Goal: Check status: Check status

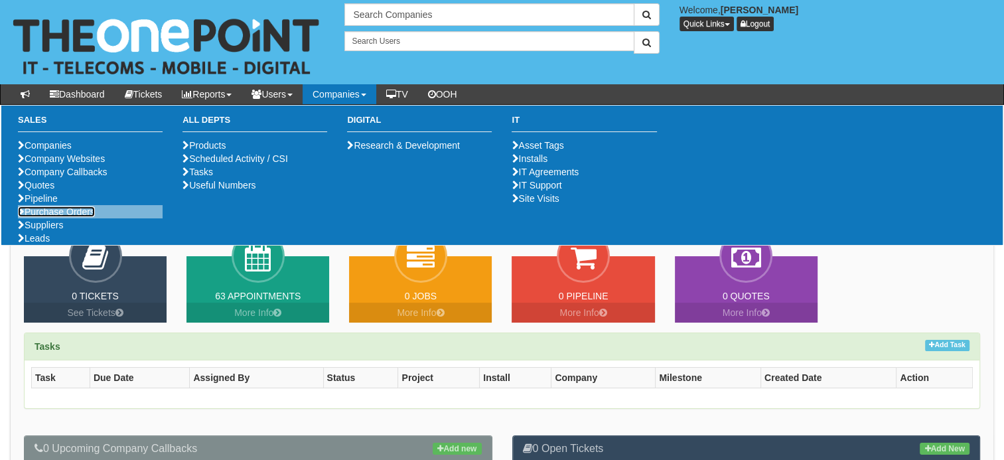
click at [58, 217] on link "Purchase Orders" at bounding box center [56, 211] width 77 height 11
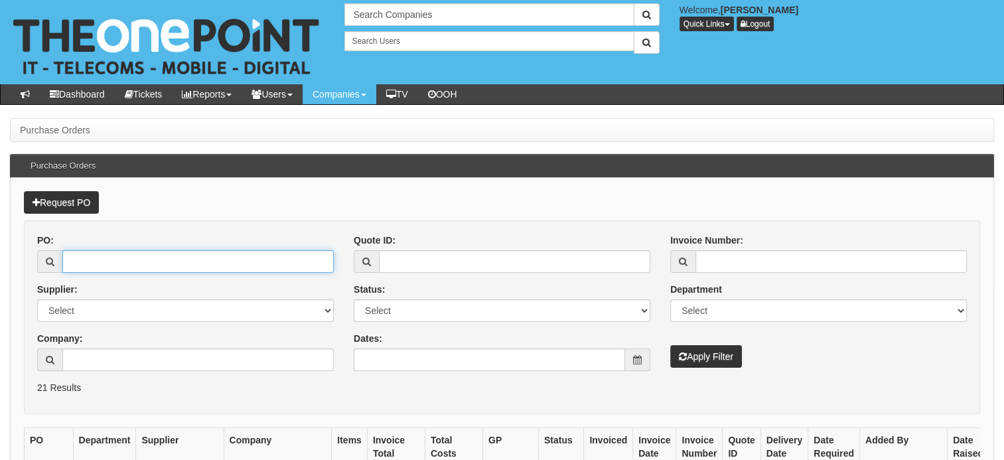
click at [260, 260] on input "PO:" at bounding box center [197, 261] width 271 height 23
type input "19396"
click at [670, 345] on button "Apply Filter" at bounding box center [706, 356] width 72 height 23
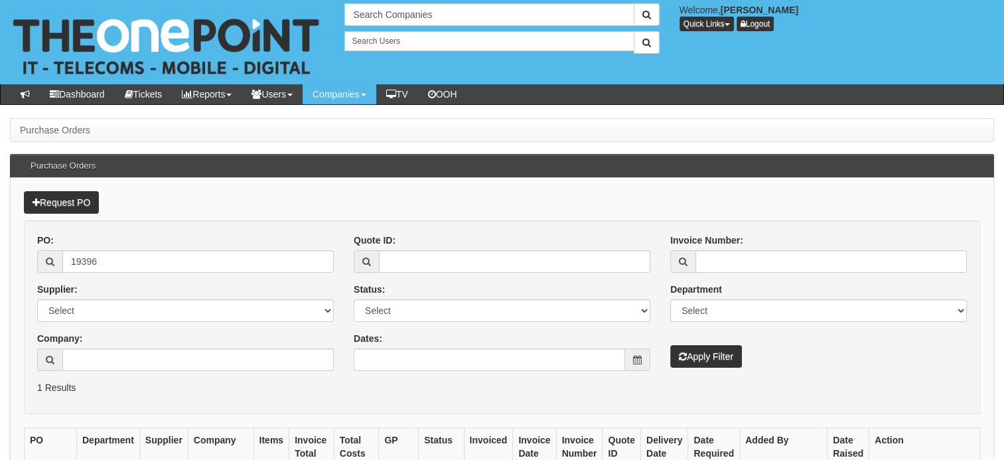
scroll to position [153, 0]
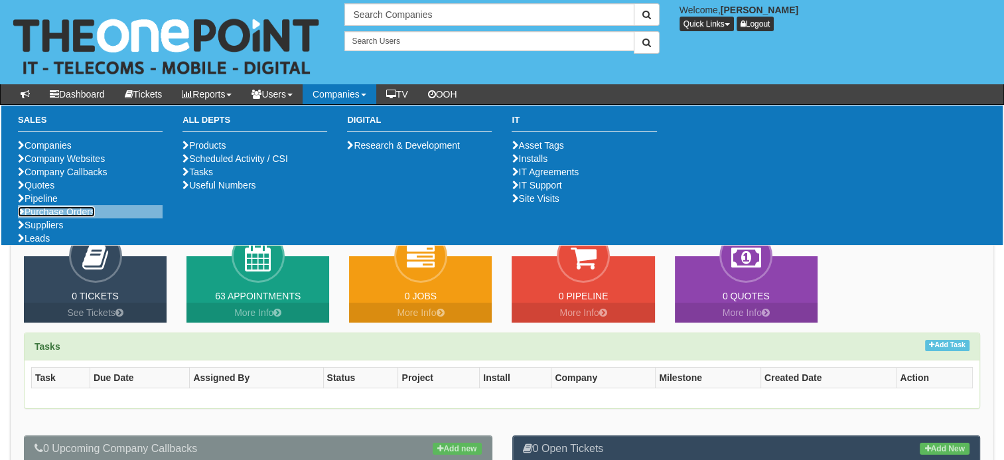
click at [42, 217] on link "Purchase Orders" at bounding box center [56, 211] width 77 height 11
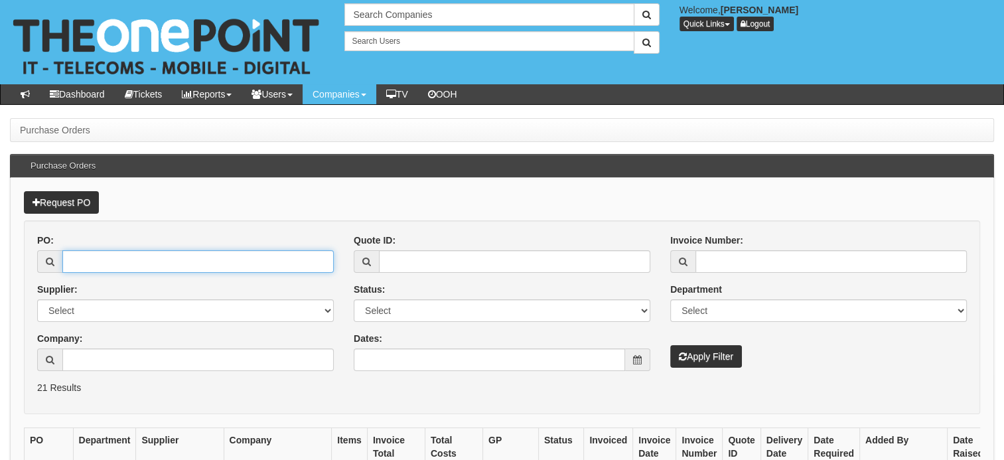
click at [240, 260] on input "PO:" at bounding box center [197, 261] width 271 height 23
type input "19400"
click at [670, 345] on button "Apply Filter" at bounding box center [706, 356] width 72 height 23
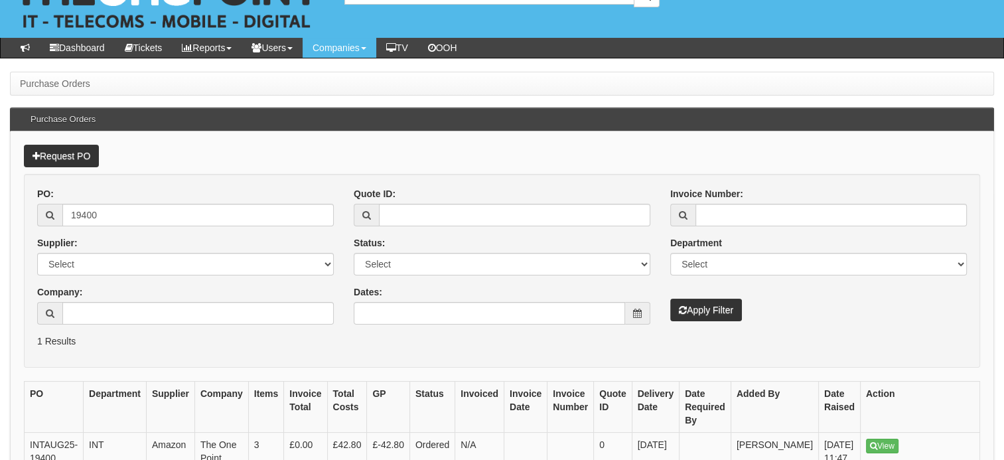
scroll to position [133, 0]
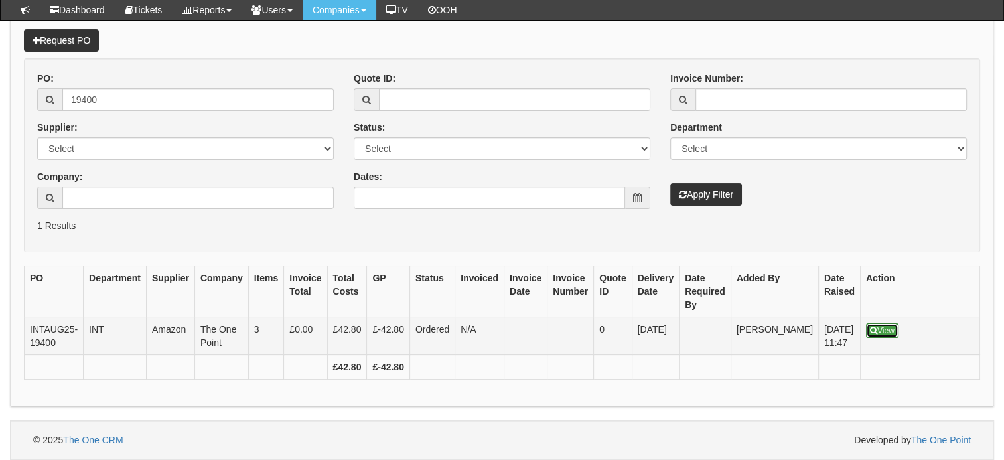
click at [869, 323] on link "View" at bounding box center [882, 330] width 33 height 15
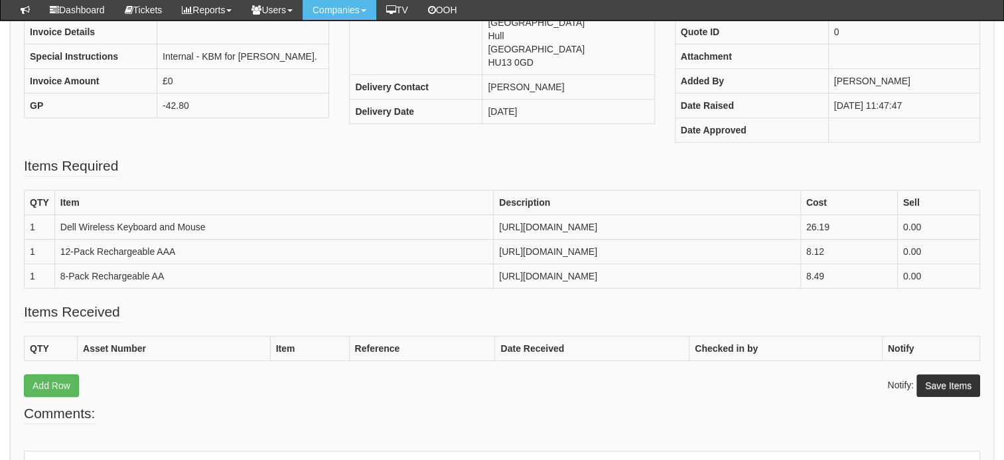
scroll to position [354, 0]
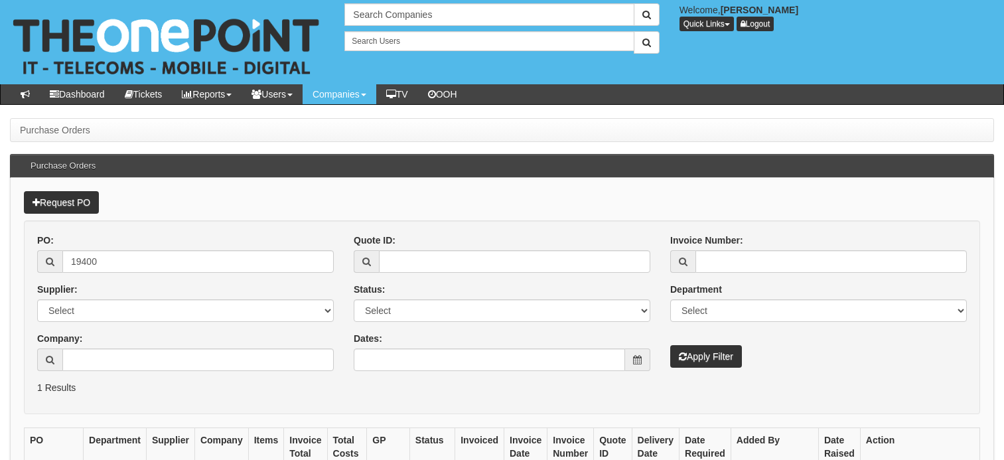
scroll to position [160, 0]
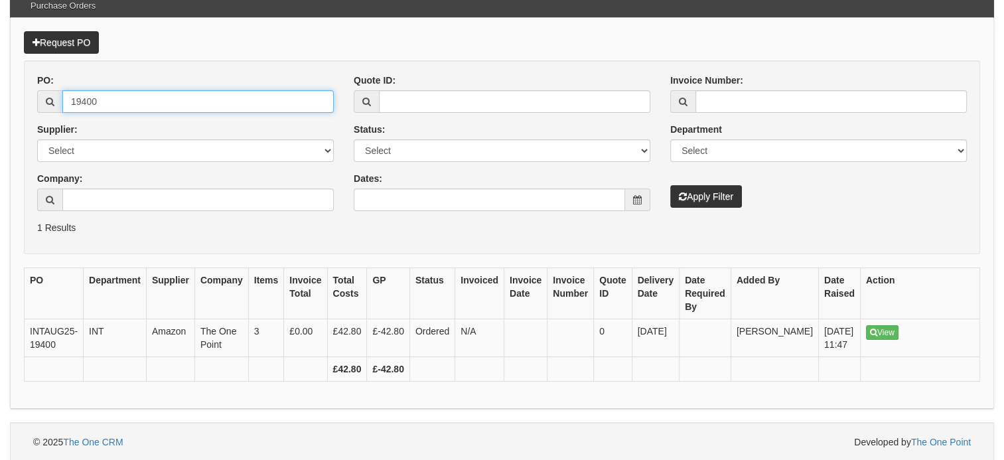
drag, startPoint x: 94, startPoint y: 101, endPoint x: 70, endPoint y: 99, distance: 24.0
click at [70, 99] on input "19400" at bounding box center [197, 101] width 271 height 23
type input "19397"
click at [670, 185] on button "Apply Filter" at bounding box center [706, 196] width 72 height 23
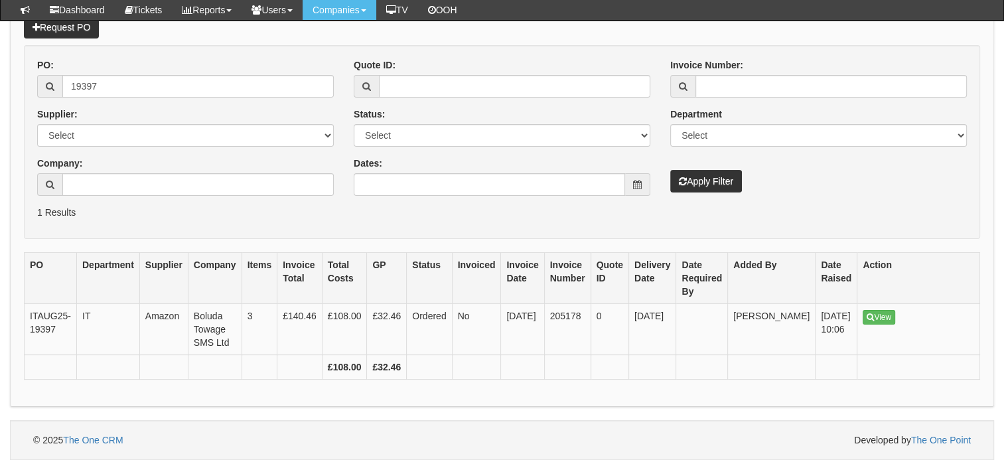
scroll to position [153, 0]
click at [863, 310] on link "View" at bounding box center [879, 317] width 33 height 15
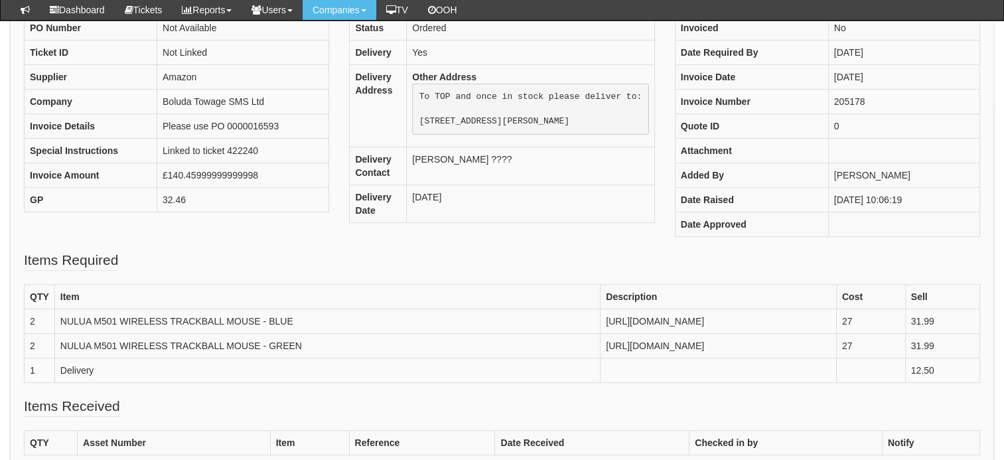
scroll to position [133, 0]
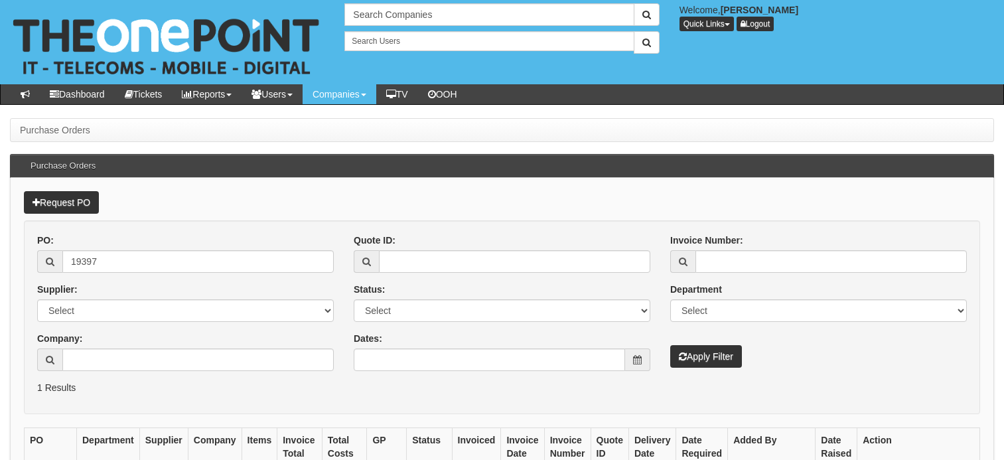
scroll to position [186, 0]
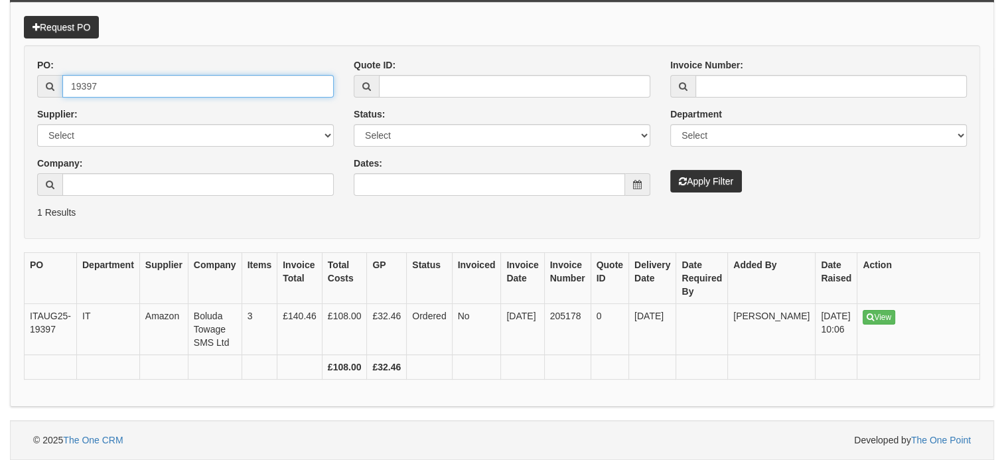
click at [127, 77] on input "19397" at bounding box center [197, 86] width 271 height 23
type input "19400"
click at [683, 170] on button "Apply Filter" at bounding box center [706, 181] width 72 height 23
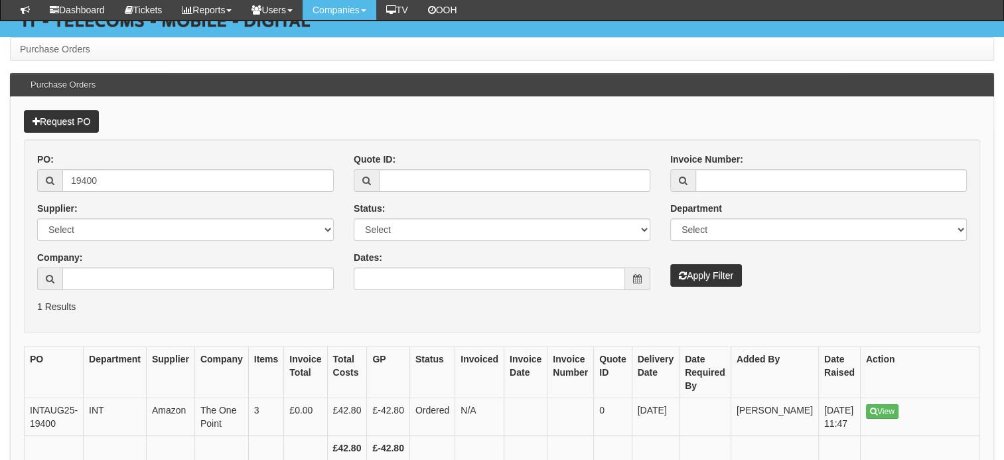
scroll to position [153, 0]
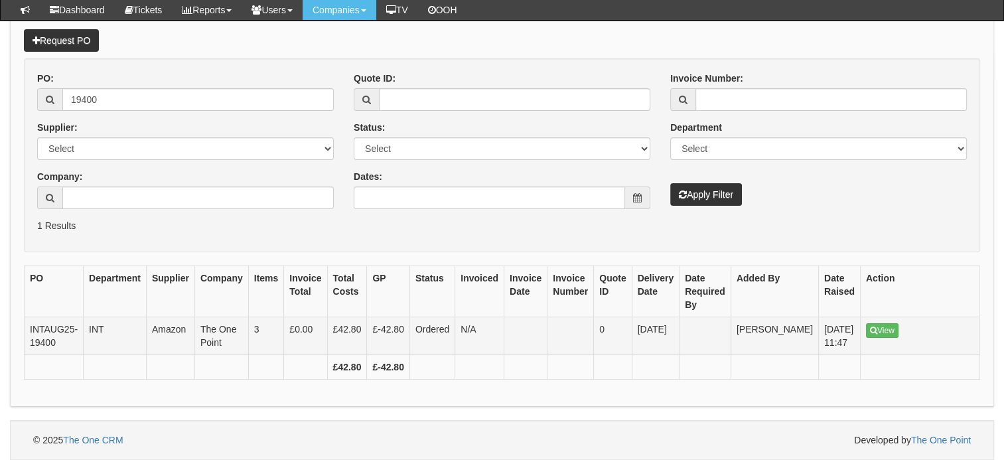
click at [860, 317] on td "View" at bounding box center [919, 336] width 119 height 38
click at [866, 323] on link "View" at bounding box center [882, 330] width 33 height 15
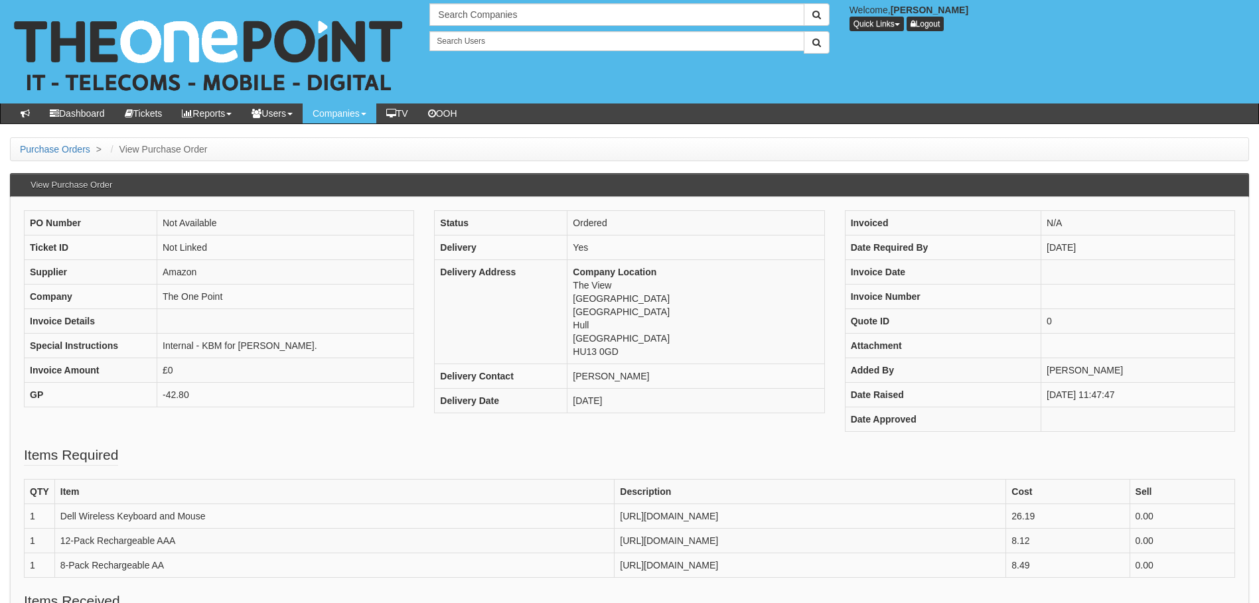
click at [228, 459] on fieldset "Items Required QTY Item Description Cost Sell 1 Dell Wireless Keyboard and Mous…" at bounding box center [629, 518] width 1211 height 146
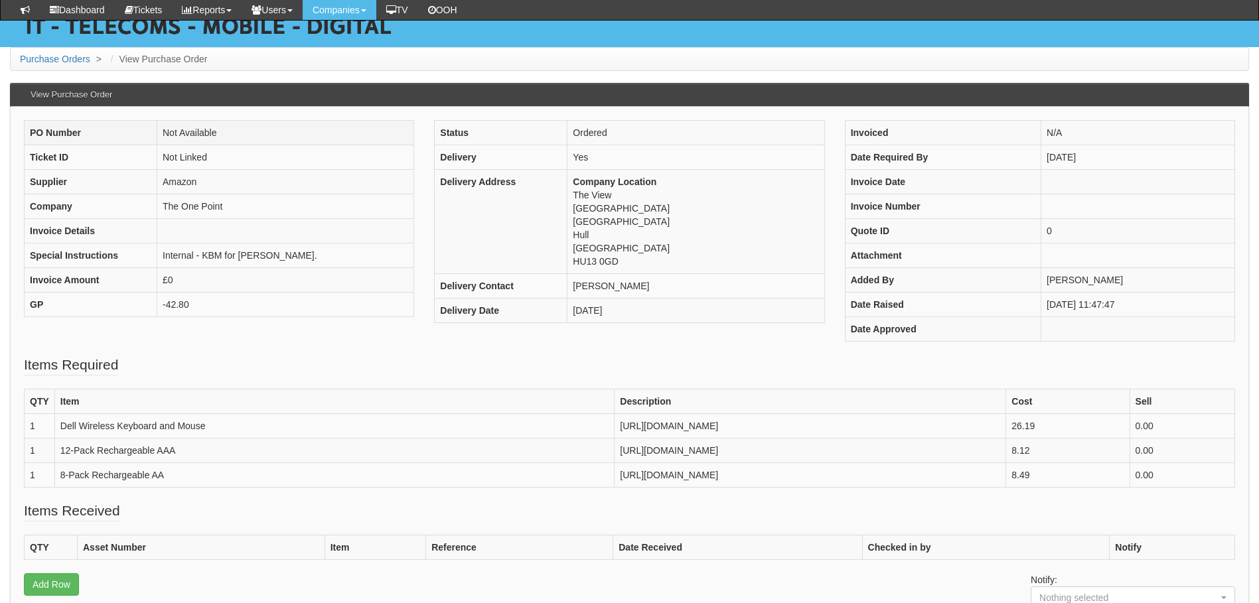
scroll to position [44, 0]
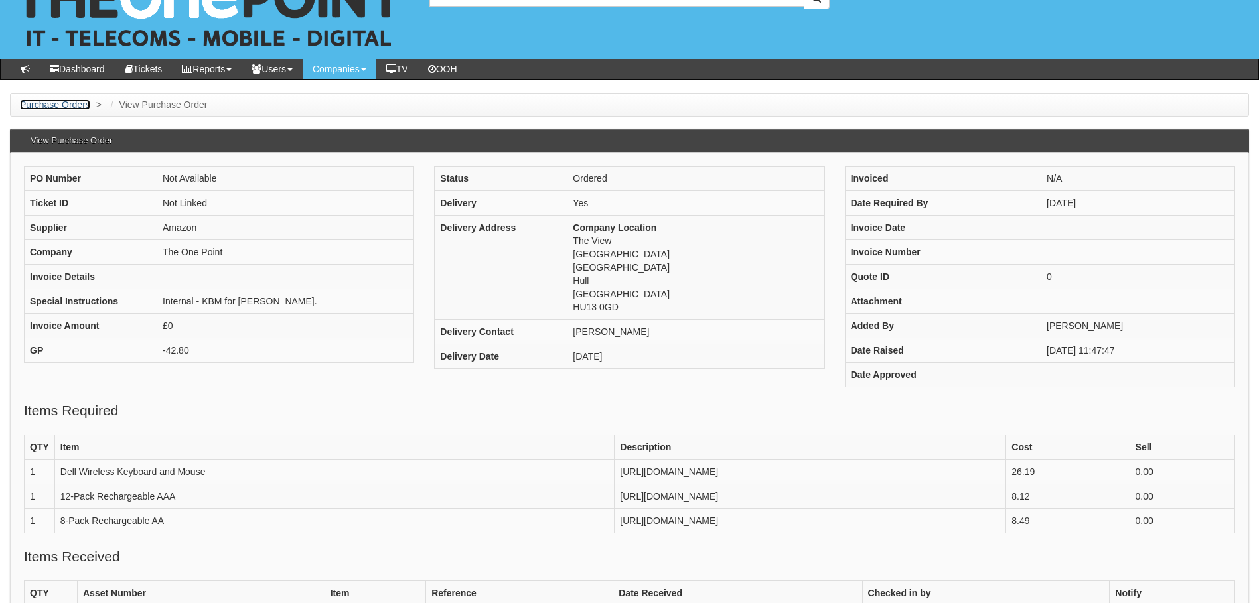
click at [74, 102] on link "Purchase Orders" at bounding box center [55, 105] width 70 height 11
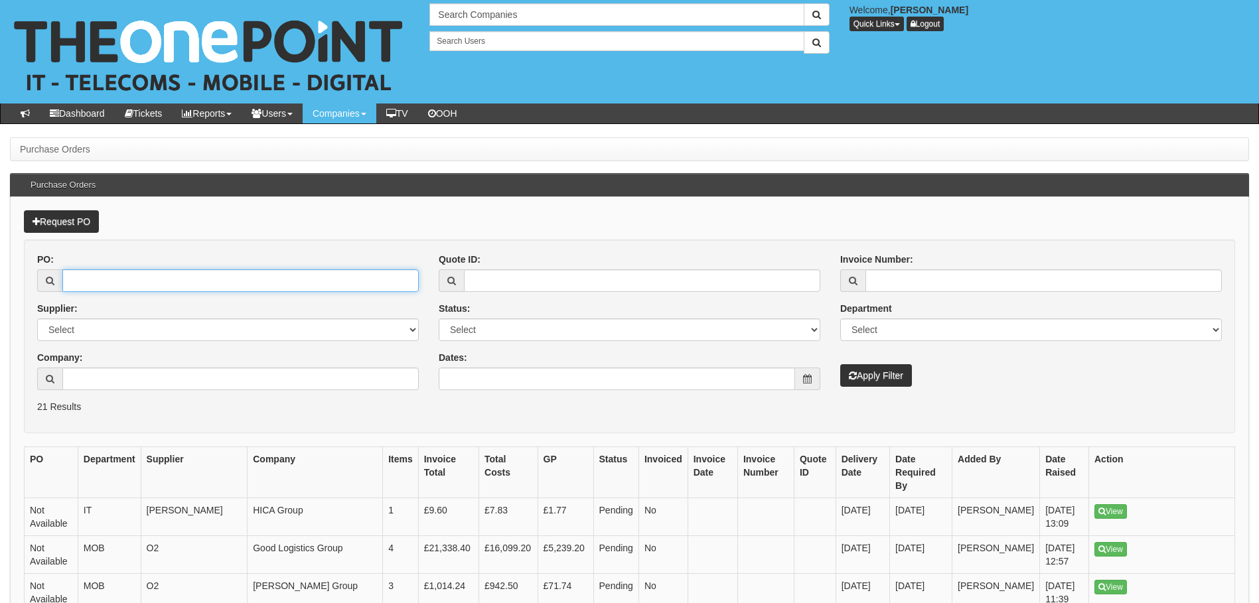
click at [180, 282] on input "PO:" at bounding box center [240, 280] width 356 height 23
paste input "19350"
type input "19350"
click at [840, 364] on button "Apply Filter" at bounding box center [876, 375] width 72 height 23
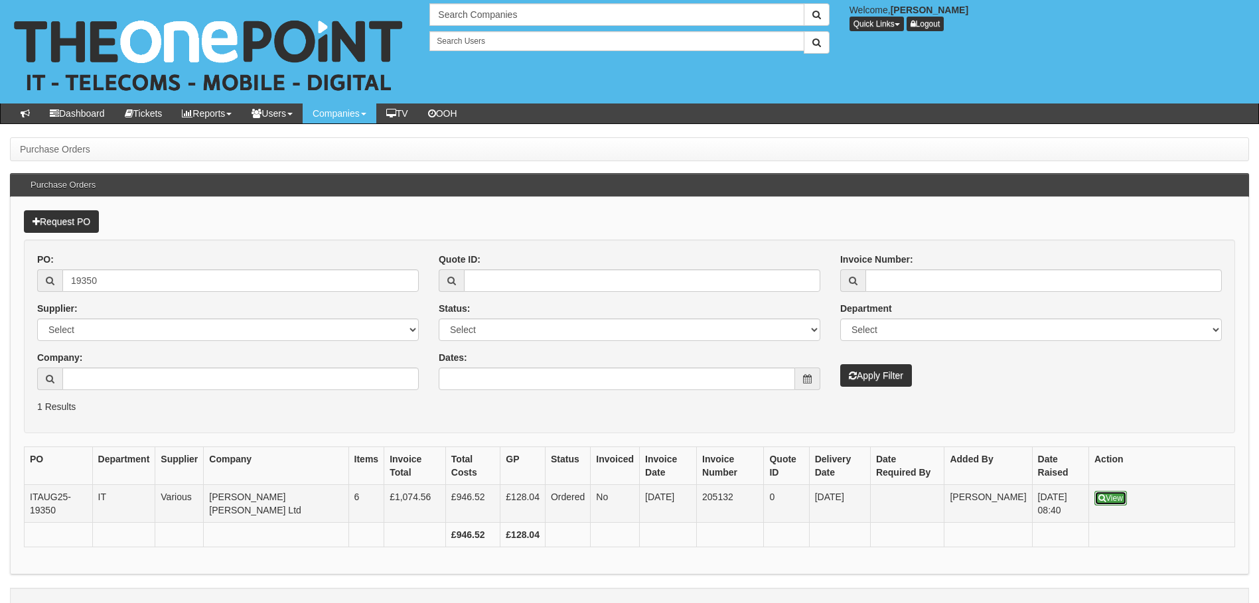
click at [1114, 498] on link "View" at bounding box center [1110, 498] width 33 height 15
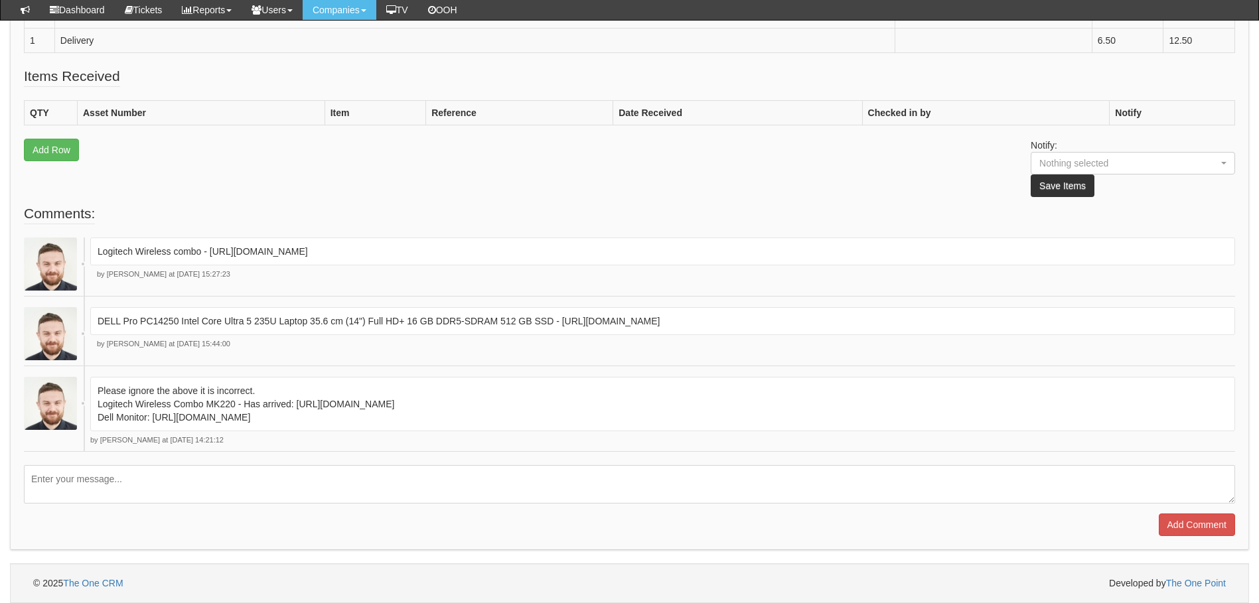
scroll to position [607, 0]
click at [769, 255] on div "Logitech Wireless combo - https://halo.theonepoint.co.uk/tickets?area=18&mainvi…" at bounding box center [662, 252] width 1145 height 28
click at [393, 350] on div "DELL Pro PC14250 Intel Core Ultra 5 235U Laptop 35.6 cm (14") Full HD+ 16 GB DD…" at bounding box center [629, 332] width 1211 height 70
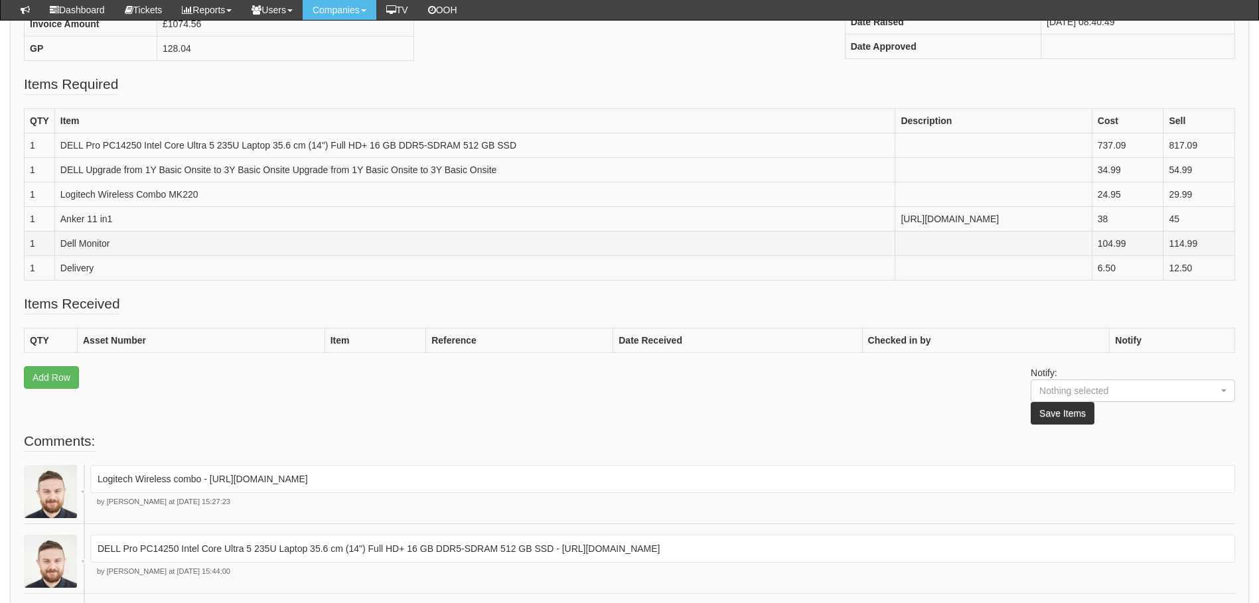
scroll to position [341, 0]
drag, startPoint x: 571, startPoint y: 306, endPoint x: 481, endPoint y: 250, distance: 106.1
click at [895, 230] on td "https://www.amazon.co.uk/dp/B09Q5V9G5P/?tag=ceukreviews-22266964-21&linkCode=og…" at bounding box center [993, 217] width 196 height 25
drag, startPoint x: 481, startPoint y: 250, endPoint x: 492, endPoint y: 250, distance: 11.3
copy td "https://www.amazon.co.uk/dp/B09Q5V9G5P/?tag=ceukreviews-22266964-21&linkCode=og…"
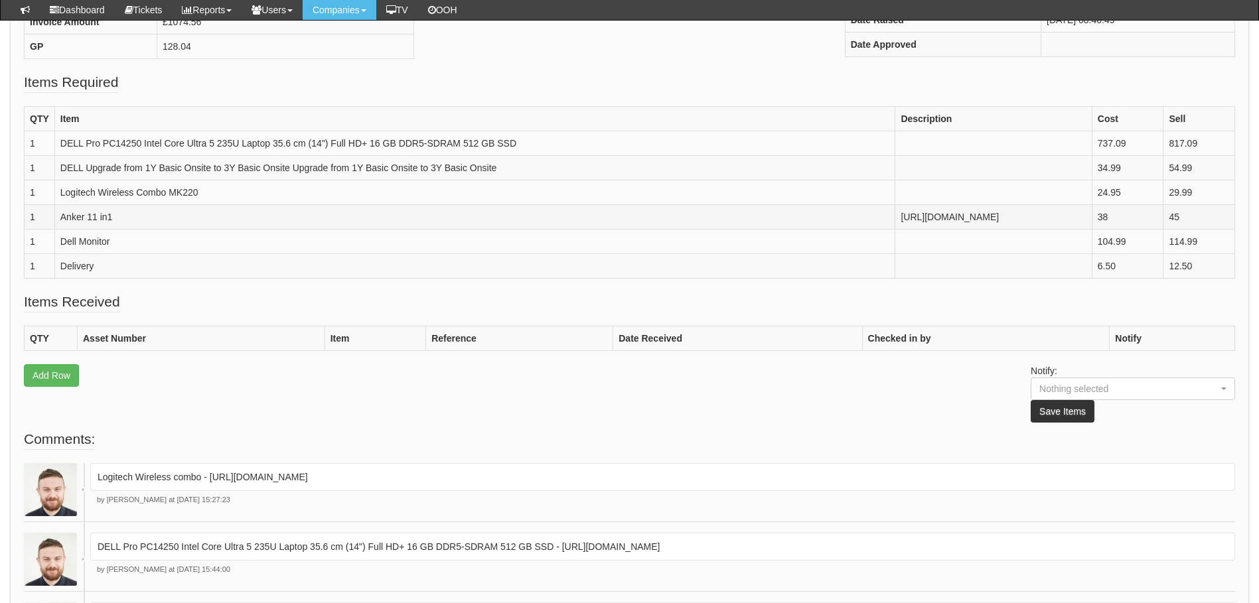
drag, startPoint x: 623, startPoint y: 253, endPoint x: 568, endPoint y: 263, distance: 55.5
click at [895, 230] on td "https://www.amazon.co.uk/dp/B09Q5V9G5P/?tag=ceukreviews-22266964-21&linkCode=og…" at bounding box center [993, 217] width 196 height 25
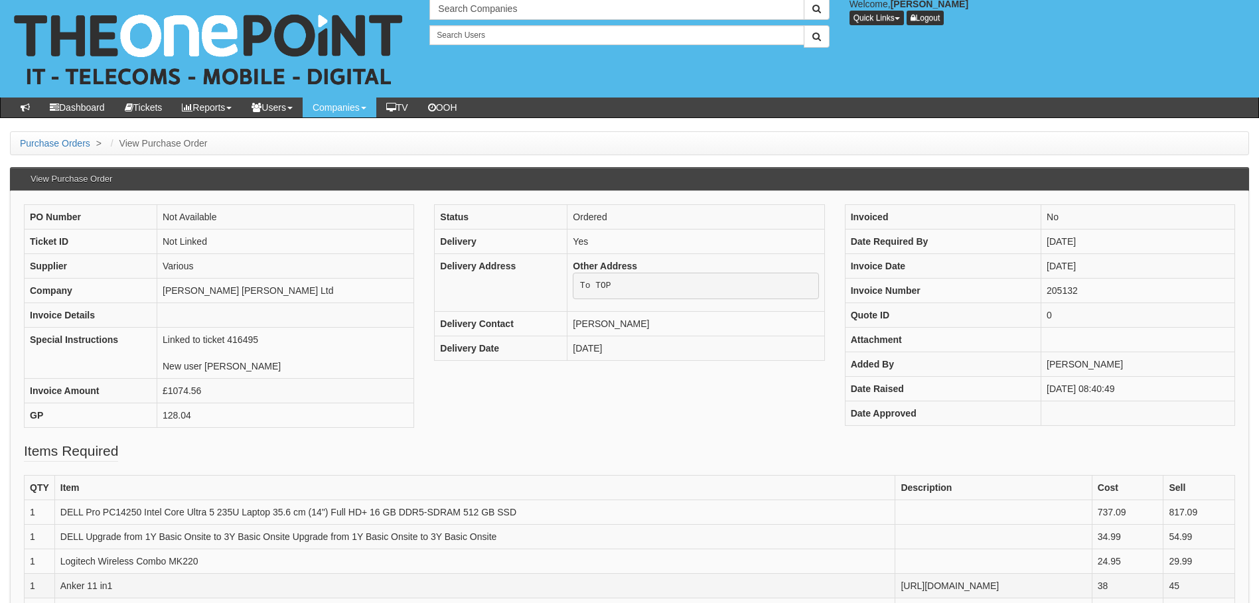
scroll to position [0, 0]
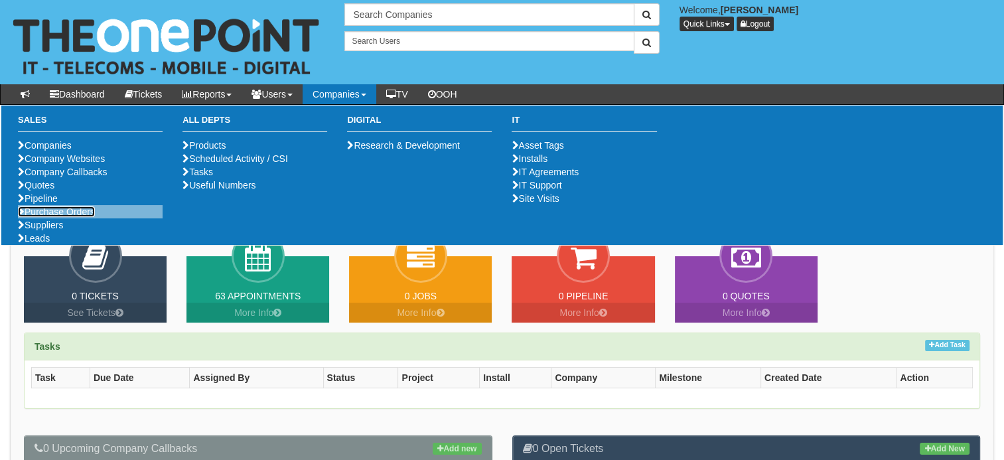
click at [40, 217] on link "Purchase Orders" at bounding box center [56, 211] width 77 height 11
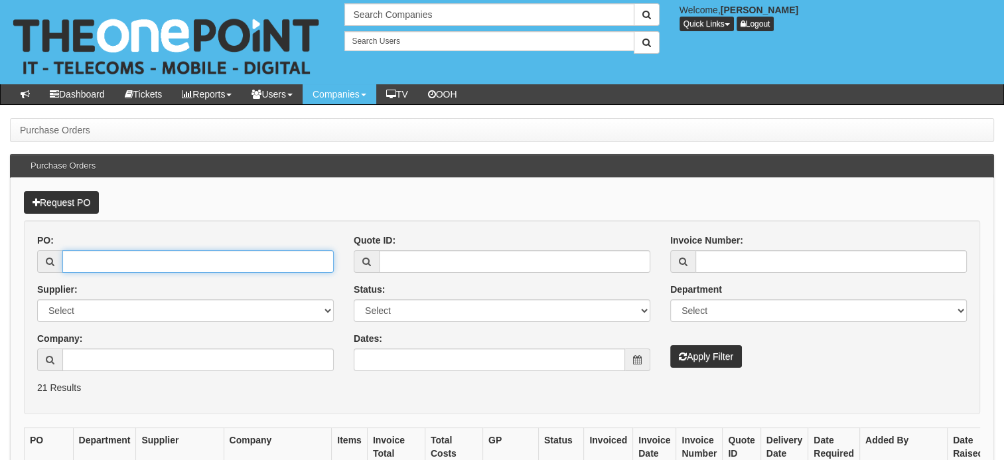
click at [113, 256] on input "PO:" at bounding box center [197, 261] width 271 height 23
type input "19400"
click at [670, 345] on button "Apply Filter" at bounding box center [706, 356] width 72 height 23
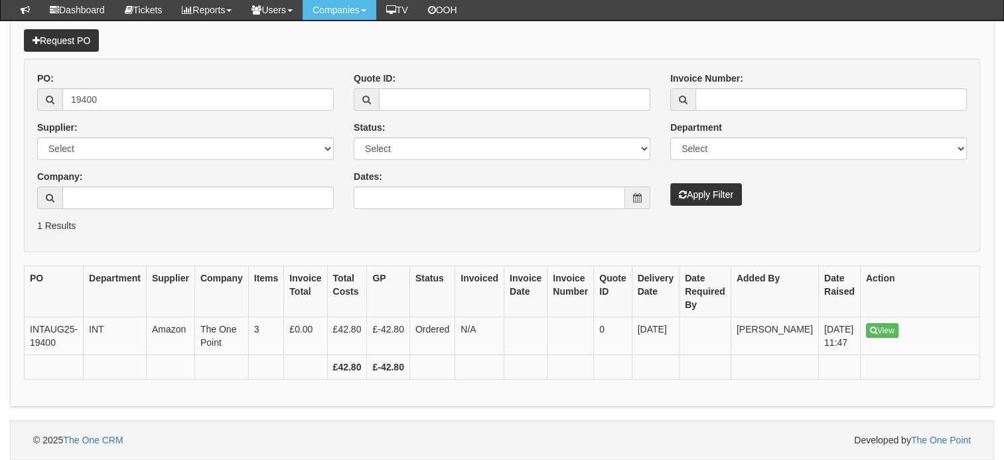
scroll to position [137, 0]
click at [866, 323] on link "View" at bounding box center [882, 330] width 33 height 15
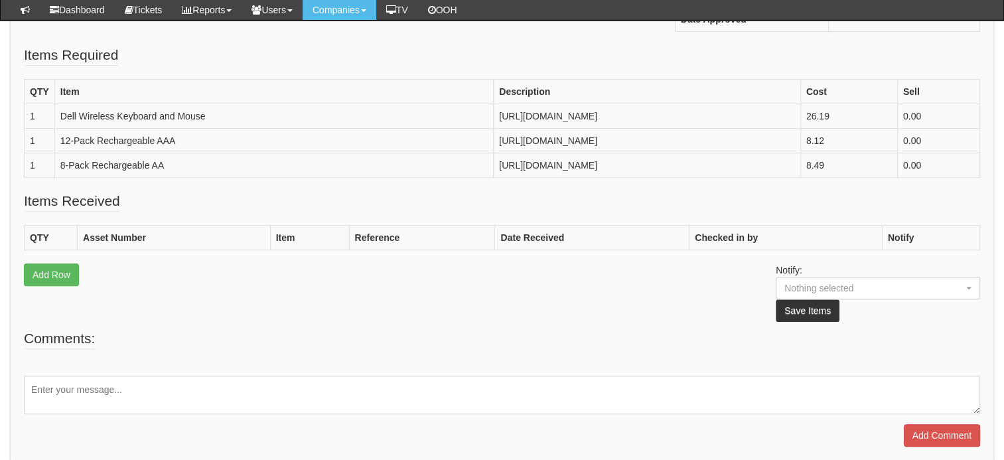
scroll to position [346, 0]
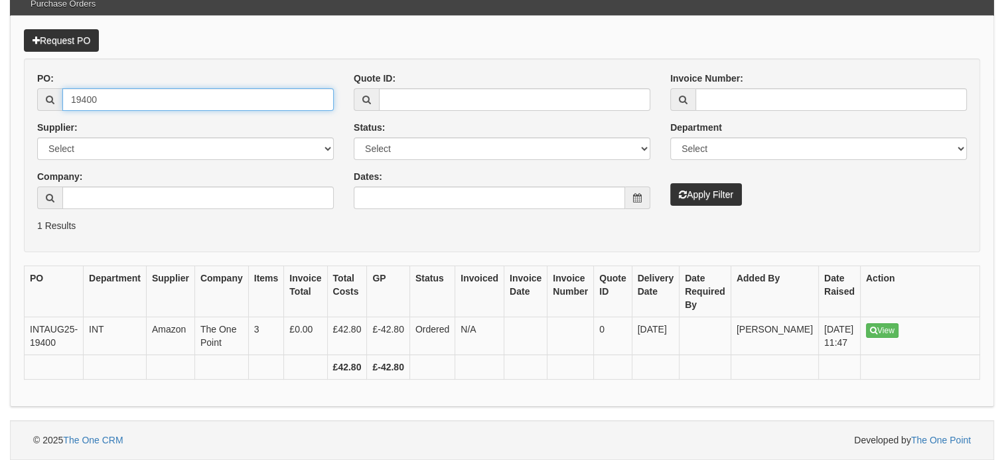
click at [122, 93] on input "19400" at bounding box center [197, 99] width 271 height 23
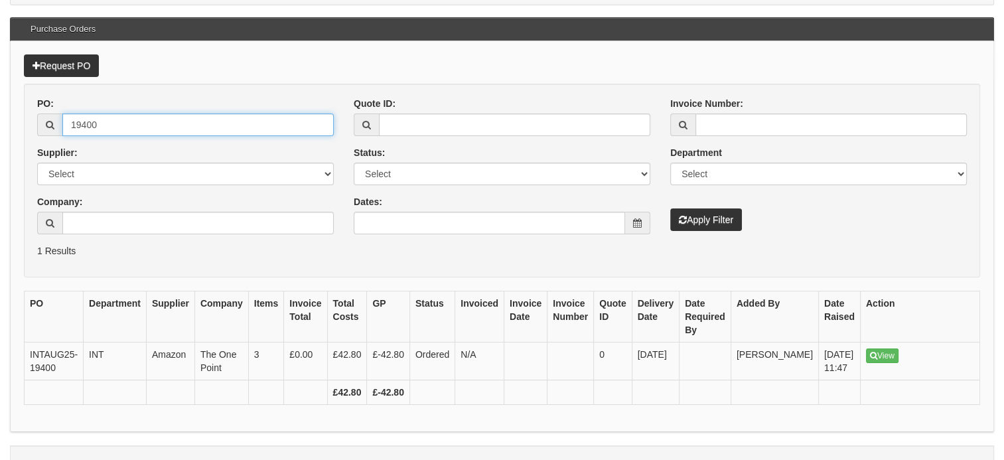
click at [122, 113] on input "19400" at bounding box center [197, 124] width 271 height 23
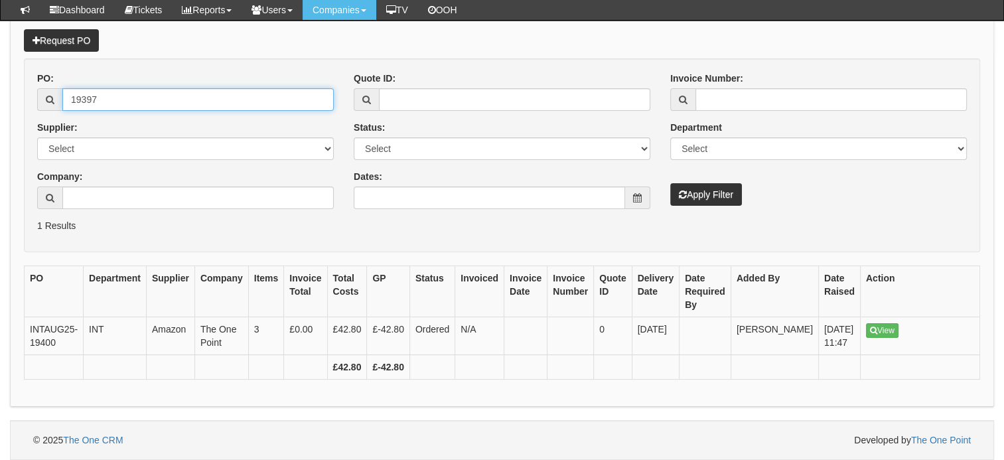
type input "19397"
click at [670, 183] on button "Apply Filter" at bounding box center [706, 194] width 72 height 23
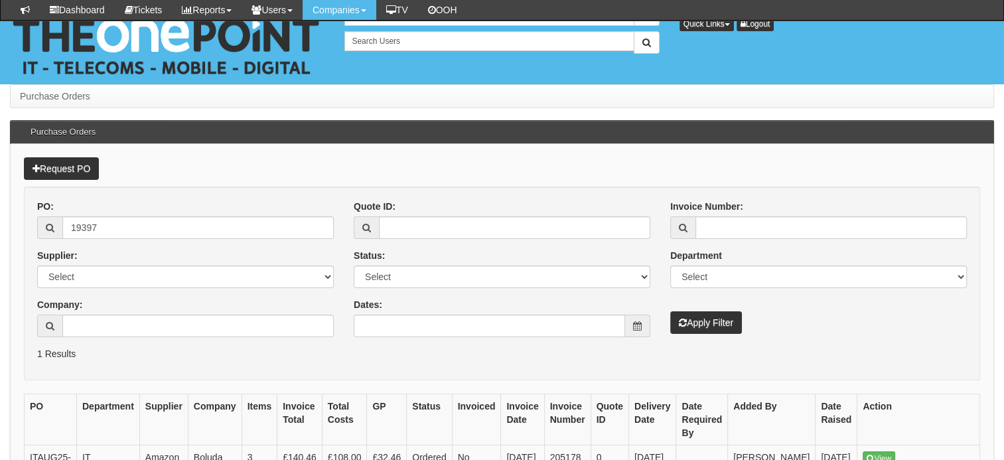
scroll to position [153, 0]
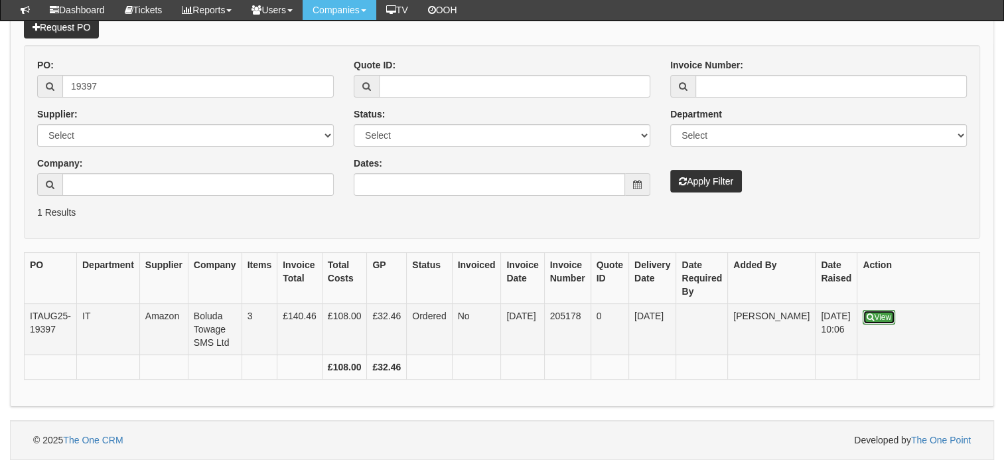
click at [864, 310] on link "View" at bounding box center [879, 317] width 33 height 15
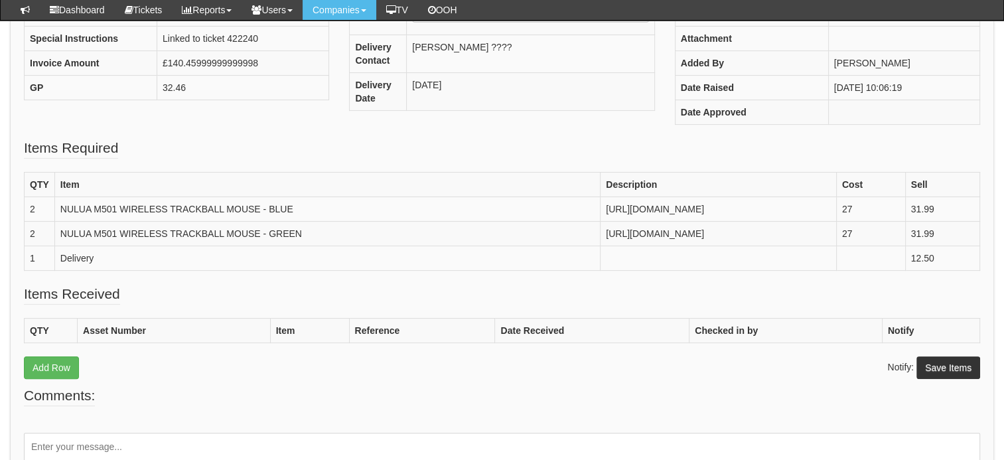
scroll to position [255, 0]
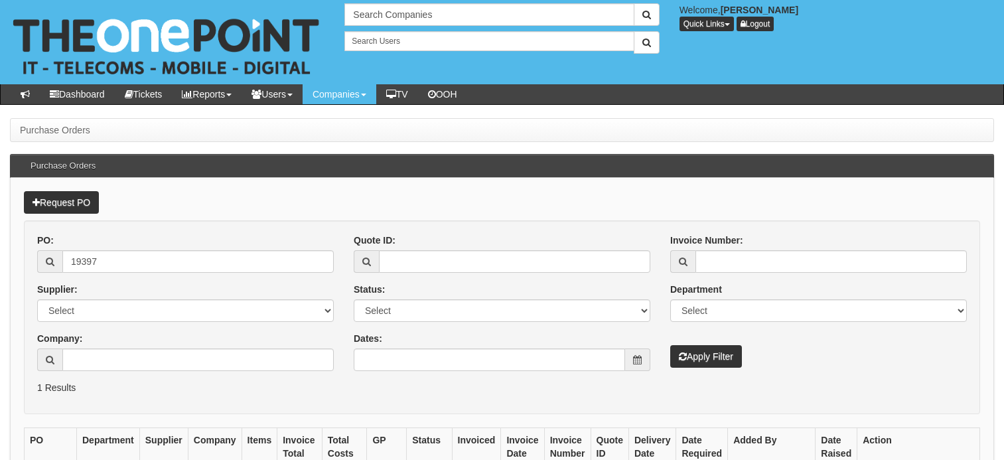
scroll to position [186, 0]
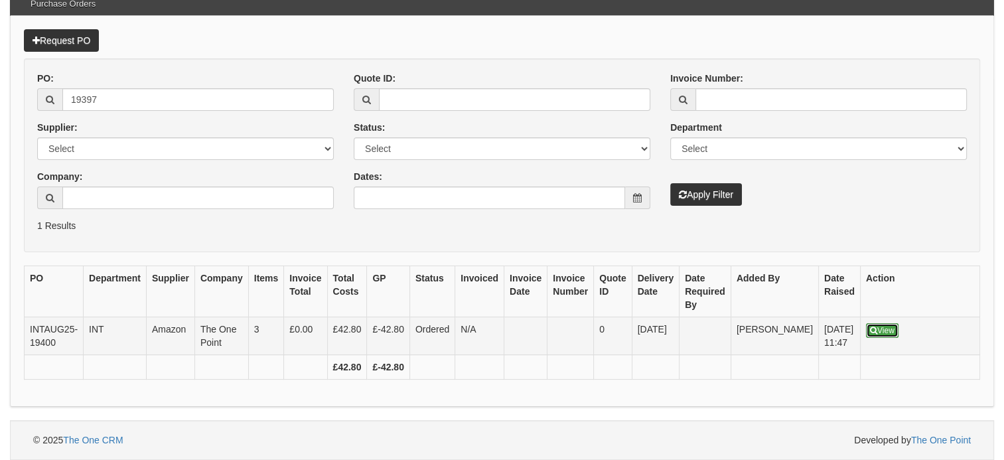
click at [870, 327] on icon at bounding box center [873, 331] width 7 height 8
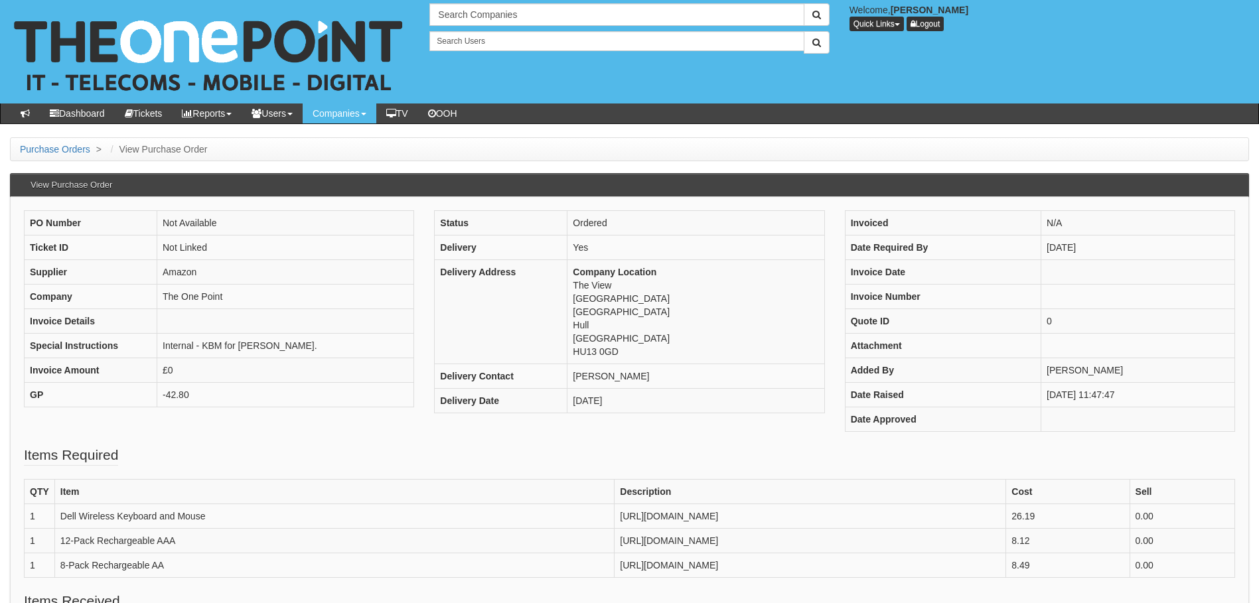
click at [0, 202] on html "× Send Email × Add Appointment × Create Ticket × Create Proactive Activity × Ad…" at bounding box center [629, 457] width 1259 height 914
